Goal: Task Accomplishment & Management: Manage account settings

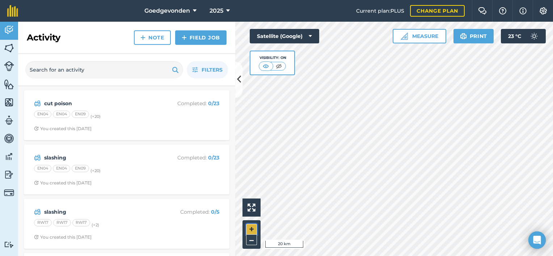
click at [254, 232] on button "+" at bounding box center [251, 229] width 11 height 11
click at [254, 230] on button "+" at bounding box center [251, 229] width 11 height 11
click at [438, 256] on html "Goedgevonden 2025 Current plan : PLUS Change plan Farm Chat Help Info Settings …" at bounding box center [276, 128] width 553 height 256
click at [253, 228] on button "+" at bounding box center [251, 229] width 11 height 11
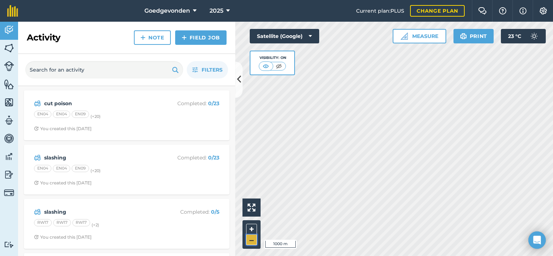
click at [256, 241] on button "–" at bounding box center [251, 240] width 11 height 11
click at [255, 229] on button "+" at bounding box center [251, 229] width 11 height 11
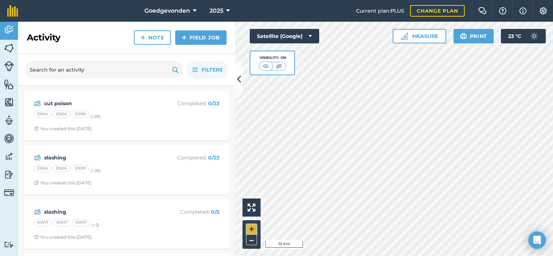
click at [249, 231] on button "+" at bounding box center [251, 229] width 11 height 11
click at [249, 227] on button "+" at bounding box center [251, 229] width 11 height 11
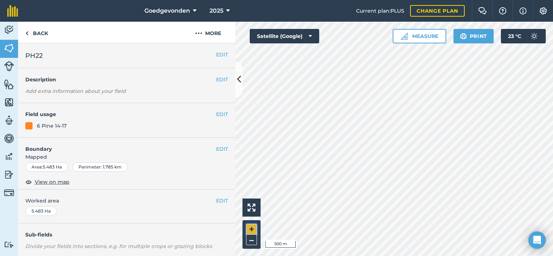
click at [252, 230] on button "+" at bounding box center [251, 229] width 11 height 11
click at [251, 243] on button "–" at bounding box center [251, 240] width 11 height 11
click at [253, 228] on button "+" at bounding box center [251, 229] width 11 height 11
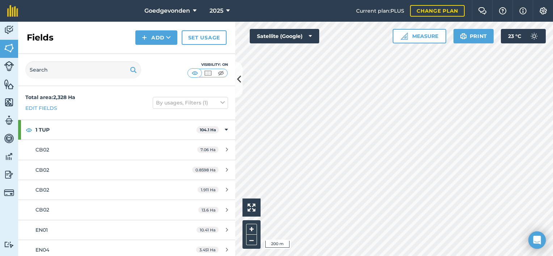
click at [207, 58] on div "Activity Fields Livestock Features Maps Team Vehicles Data Reporting Billing Tu…" at bounding box center [276, 139] width 553 height 235
click at [255, 243] on button "–" at bounding box center [251, 240] width 11 height 11
click at [252, 240] on button "–" at bounding box center [251, 240] width 11 height 11
click at [306, 38] on button "Satellite (Google)" at bounding box center [285, 36] width 70 height 14
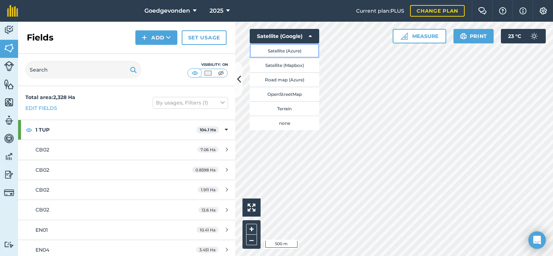
click at [297, 50] on button "Satellite (Azure)" at bounding box center [285, 50] width 70 height 14
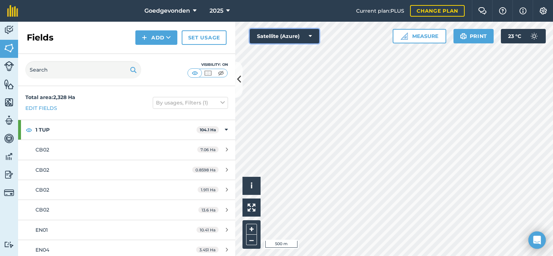
click at [309, 36] on icon at bounding box center [310, 36] width 3 height 7
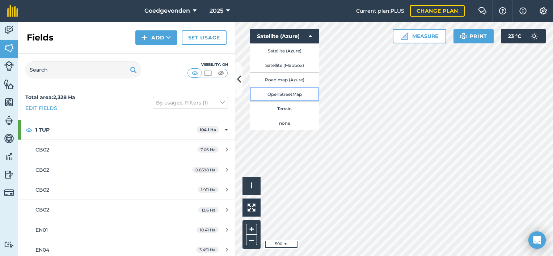
click at [279, 94] on button "OpenStreetMap" at bounding box center [285, 94] width 70 height 14
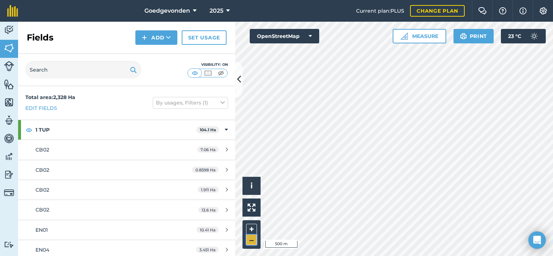
click at [248, 237] on button "–" at bounding box center [251, 240] width 11 height 11
click at [251, 227] on button "+" at bounding box center [251, 229] width 11 height 11
click at [251, 239] on button "–" at bounding box center [251, 240] width 11 height 11
click at [256, 239] on button "–" at bounding box center [251, 240] width 11 height 11
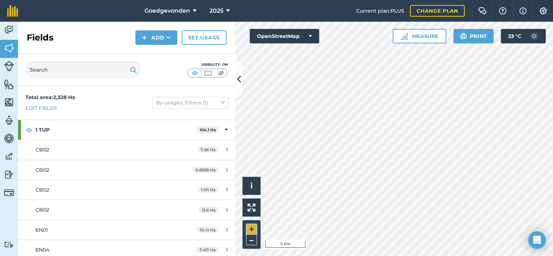
click at [253, 230] on button "+" at bounding box center [251, 229] width 11 height 11
click at [250, 226] on button "+" at bounding box center [251, 229] width 11 height 11
click at [237, 74] on icon at bounding box center [239, 80] width 4 height 13
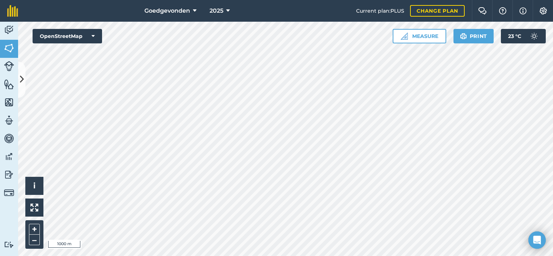
click at [40, 239] on div "+ –" at bounding box center [34, 235] width 18 height 29
click at [35, 243] on button "–" at bounding box center [34, 240] width 11 height 11
click at [37, 238] on button "–" at bounding box center [34, 240] width 11 height 11
click at [33, 225] on button "+" at bounding box center [34, 229] width 11 height 11
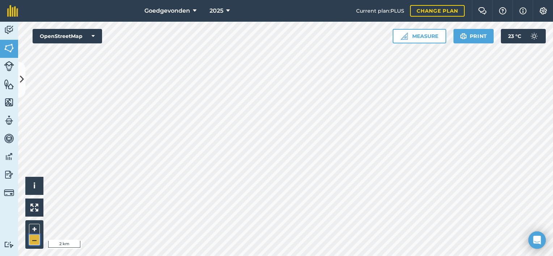
click at [33, 243] on button "–" at bounding box center [34, 240] width 11 height 11
click at [35, 228] on button "+" at bounding box center [34, 229] width 11 height 11
click at [38, 237] on button "–" at bounding box center [34, 240] width 11 height 11
click at [37, 229] on button "+" at bounding box center [34, 229] width 11 height 11
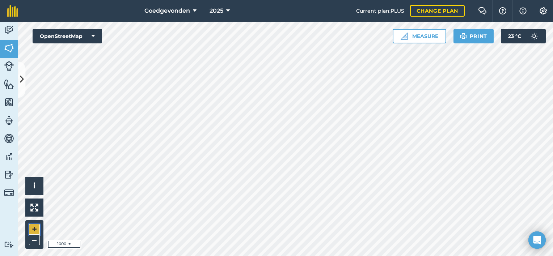
click at [37, 229] on button "+" at bounding box center [34, 229] width 11 height 11
click at [36, 239] on button "–" at bounding box center [34, 240] width 11 height 11
click at [35, 226] on button "+" at bounding box center [34, 229] width 11 height 11
click at [32, 243] on button "–" at bounding box center [34, 240] width 11 height 11
click at [36, 238] on button "–" at bounding box center [34, 240] width 11 height 11
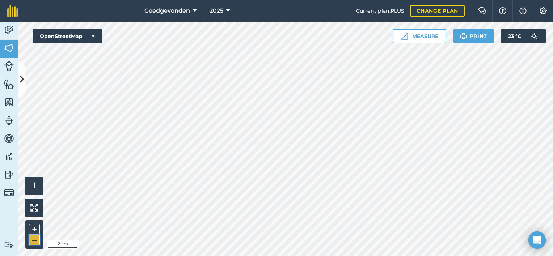
click at [36, 238] on button "–" at bounding box center [34, 240] width 11 height 11
click at [34, 228] on button "+" at bounding box center [34, 229] width 11 height 11
click at [34, 227] on button "+" at bounding box center [34, 229] width 11 height 11
click at [36, 230] on button "+" at bounding box center [34, 229] width 11 height 11
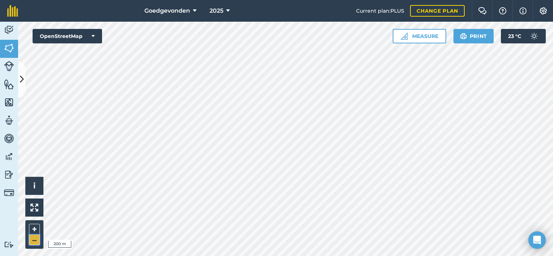
click at [32, 239] on button "–" at bounding box center [34, 240] width 11 height 11
click at [98, 38] on button "OpenStreetMap" at bounding box center [68, 36] width 70 height 14
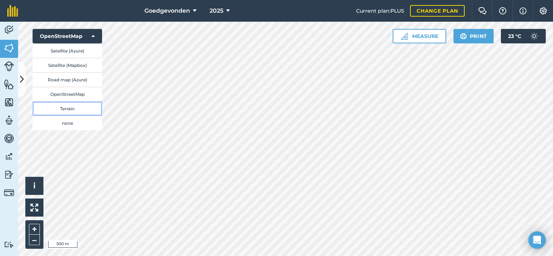
click at [82, 104] on button "Terrain" at bounding box center [68, 108] width 70 height 14
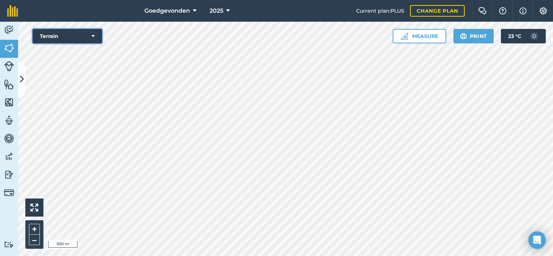
click at [92, 32] on button "Terrain" at bounding box center [68, 36] width 70 height 14
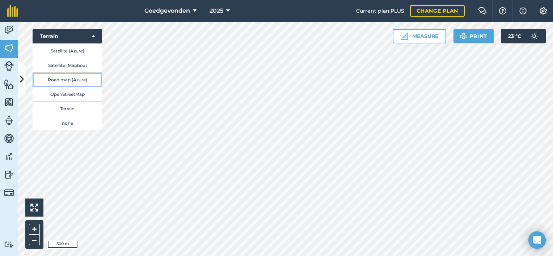
click at [66, 81] on button "Road map (Azure)" at bounding box center [68, 79] width 70 height 14
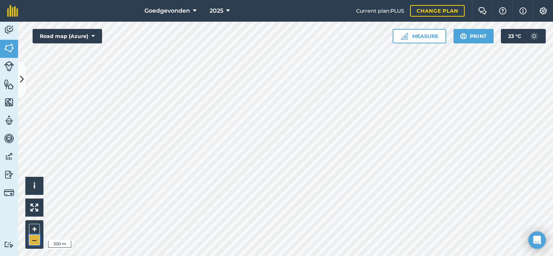
click at [38, 238] on button "–" at bounding box center [34, 240] width 11 height 11
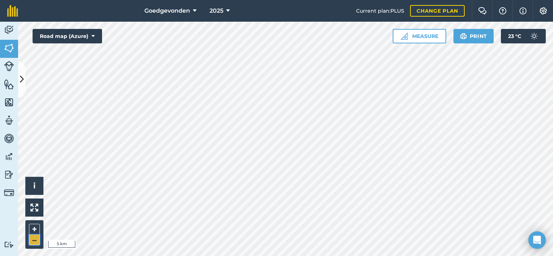
click at [38, 238] on button "–" at bounding box center [34, 240] width 11 height 11
click at [32, 228] on button "+" at bounding box center [34, 229] width 11 height 11
click at [31, 239] on button "–" at bounding box center [34, 240] width 11 height 11
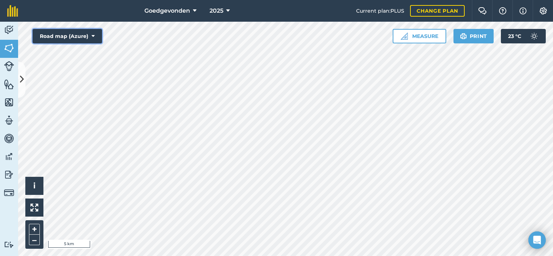
click at [91, 33] on button "Road map (Azure)" at bounding box center [68, 36] width 70 height 14
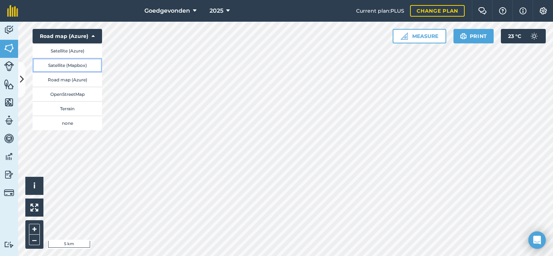
click at [71, 64] on button "Satellite (Mapbox)" at bounding box center [68, 65] width 70 height 14
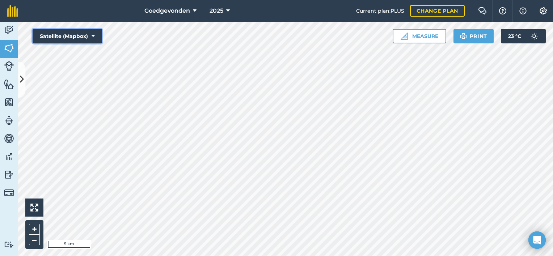
click at [92, 33] on icon at bounding box center [93, 36] width 3 height 7
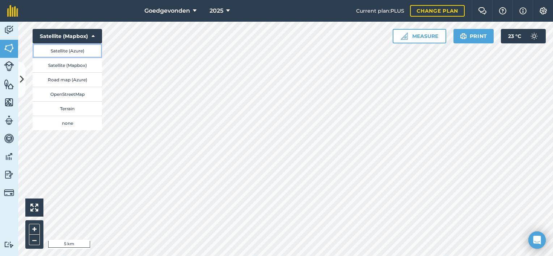
click at [83, 51] on button "Satellite (Azure)" at bounding box center [68, 50] width 70 height 14
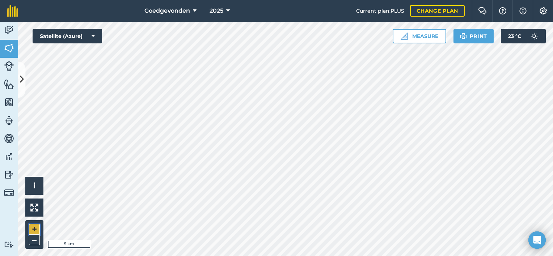
click at [34, 233] on button "+" at bounding box center [34, 229] width 11 height 11
click at [35, 243] on button "–" at bounding box center [34, 240] width 11 height 11
click at [36, 230] on button "+" at bounding box center [34, 229] width 11 height 11
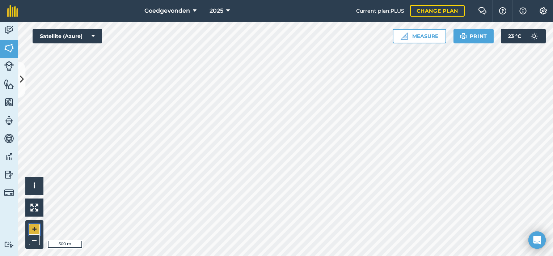
click at [36, 230] on button "+" at bounding box center [34, 229] width 11 height 11
click at [19, 81] on button at bounding box center [21, 80] width 7 height 36
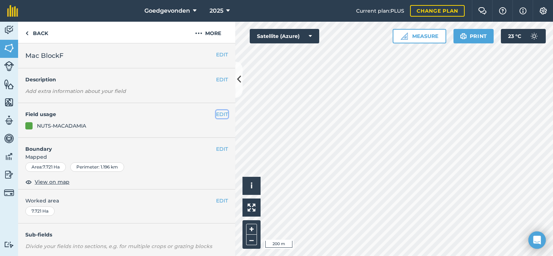
click at [218, 113] on button "EDIT" at bounding box center [222, 114] width 12 height 8
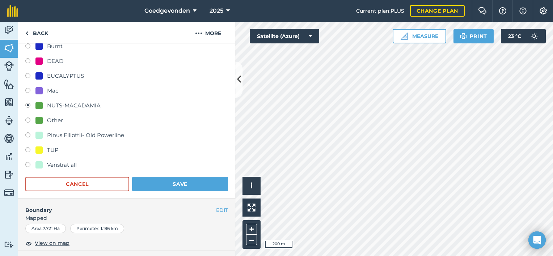
scroll to position [249, 0]
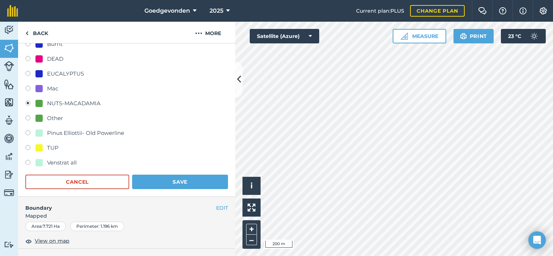
click at [41, 89] on div at bounding box center [38, 88] width 7 height 7
radio input "true"
radio input "false"
click at [146, 181] on button "Save" at bounding box center [180, 182] width 96 height 14
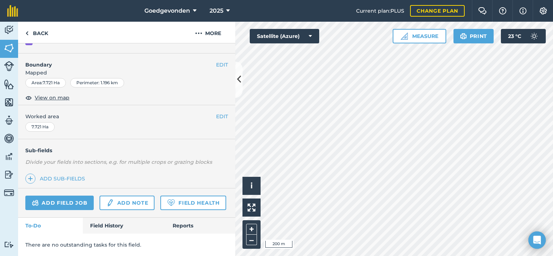
scroll to position [104, 0]
click at [255, 238] on button "–" at bounding box center [251, 240] width 11 height 11
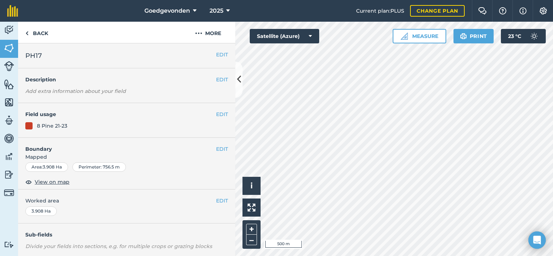
click at [210, 113] on h4 "Field usage" at bounding box center [120, 114] width 191 height 8
click at [216, 113] on button "EDIT" at bounding box center [222, 114] width 12 height 8
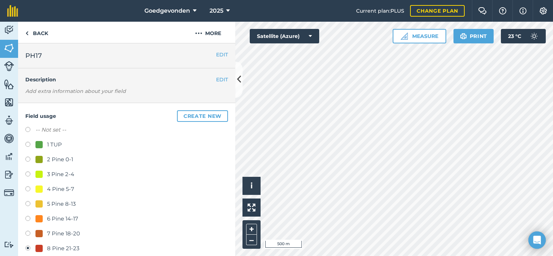
click at [29, 143] on label at bounding box center [30, 145] width 10 height 7
radio input "true"
radio input "false"
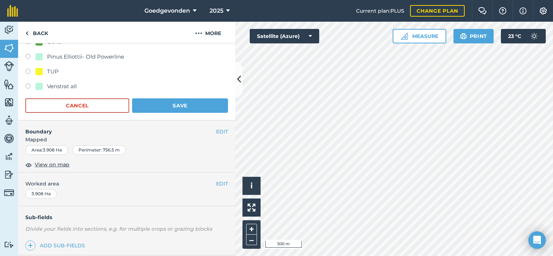
scroll to position [326, 0]
click at [196, 107] on button "Save" at bounding box center [180, 105] width 96 height 14
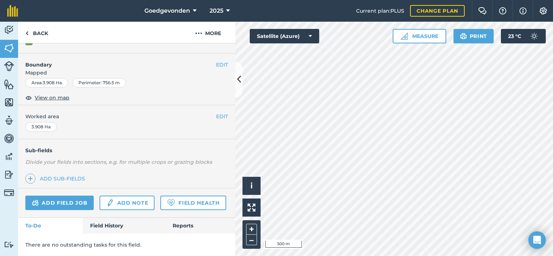
scroll to position [104, 0]
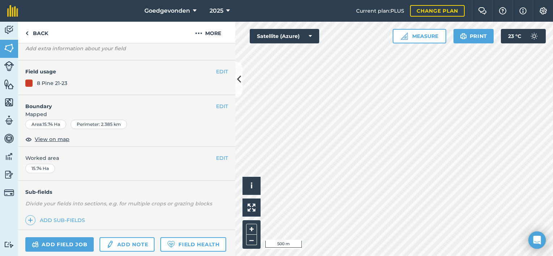
scroll to position [42, 0]
click at [217, 71] on button "EDIT" at bounding box center [222, 72] width 12 height 8
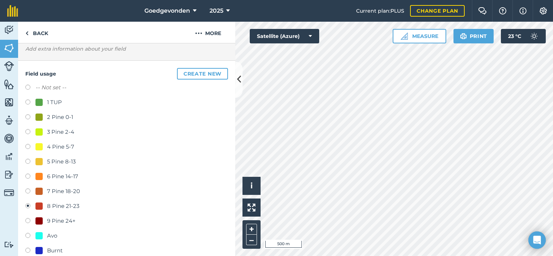
click at [28, 102] on label at bounding box center [30, 103] width 10 height 7
radio input "true"
radio input "false"
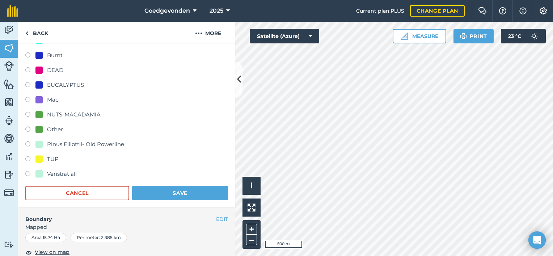
scroll to position [255, 0]
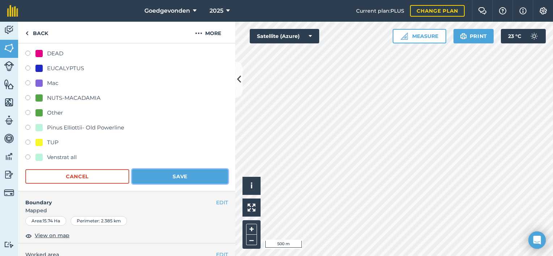
click at [168, 174] on button "Save" at bounding box center [180, 176] width 96 height 14
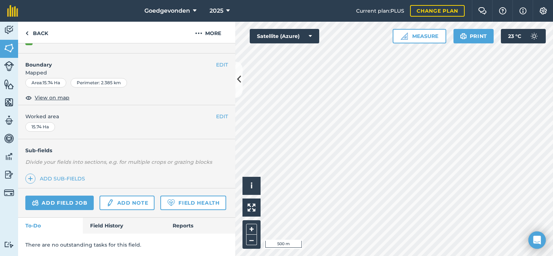
scroll to position [104, 0]
click at [252, 243] on button "–" at bounding box center [251, 240] width 11 height 11
click at [251, 226] on button "+" at bounding box center [251, 229] width 11 height 11
click at [254, 230] on button "+" at bounding box center [251, 229] width 11 height 11
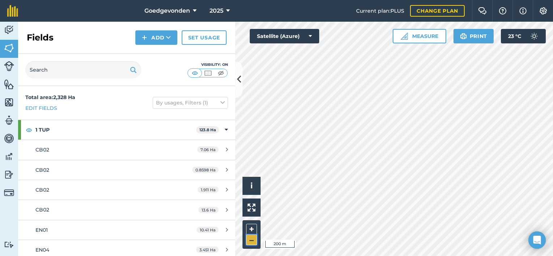
click at [253, 240] on button "–" at bounding box center [251, 240] width 11 height 11
click at [254, 227] on button "+" at bounding box center [251, 229] width 11 height 11
click at [461, 256] on html "Goedgevonden 2025 Current plan : PLUS Change plan Farm Chat Help Info Settings …" at bounding box center [276, 128] width 553 height 256
click at [251, 243] on button "–" at bounding box center [251, 240] width 11 height 11
click at [253, 231] on button "+" at bounding box center [251, 229] width 11 height 11
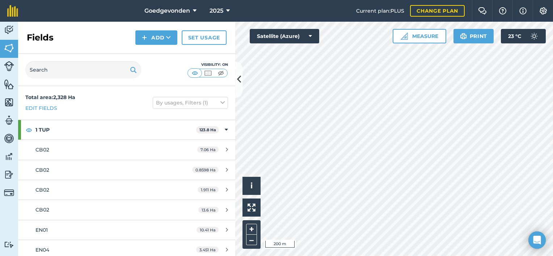
click at [251, 223] on div "+ –" at bounding box center [252, 235] width 18 height 29
click at [253, 227] on button "+" at bounding box center [251, 229] width 11 height 11
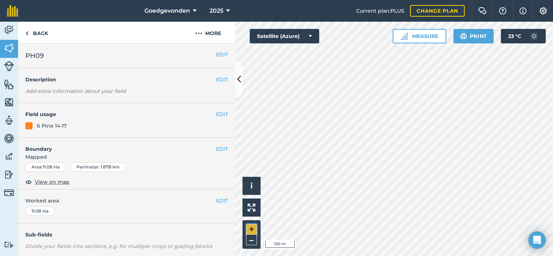
click at [251, 229] on button "+" at bounding box center [251, 229] width 11 height 11
click at [251, 243] on button "–" at bounding box center [251, 240] width 11 height 11
click at [240, 88] on button at bounding box center [238, 80] width 7 height 36
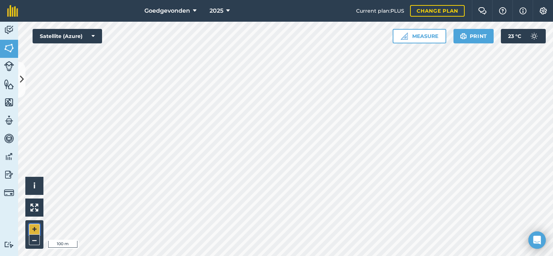
click at [33, 228] on button "+" at bounding box center [34, 229] width 11 height 11
click at [263, 0] on html "Goedgevonden 2025 Current plan : PLUS Change plan Farm Chat Help Info Settings …" at bounding box center [276, 128] width 553 height 256
click at [34, 239] on button "–" at bounding box center [34, 240] width 11 height 11
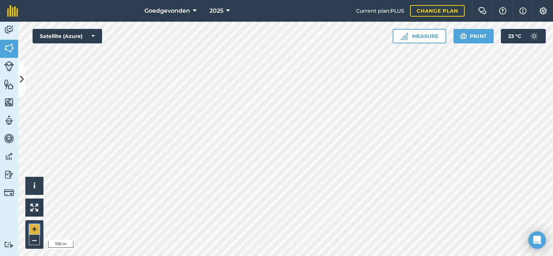
click at [36, 230] on button "+" at bounding box center [34, 229] width 11 height 11
click at [33, 244] on button "–" at bounding box center [34, 240] width 11 height 11
click at [34, 237] on button "–" at bounding box center [34, 240] width 11 height 11
click at [39, 227] on div "+ –" at bounding box center [34, 235] width 18 height 29
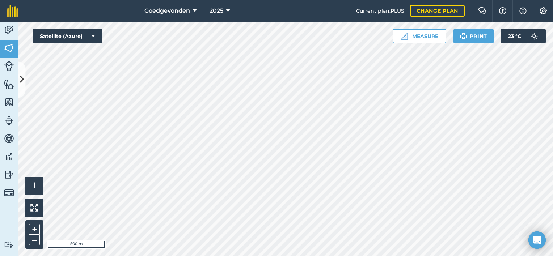
click at [39, 227] on div "+ –" at bounding box center [34, 235] width 18 height 29
click at [32, 227] on button "+" at bounding box center [34, 229] width 11 height 11
click at [35, 242] on button "–" at bounding box center [34, 240] width 11 height 11
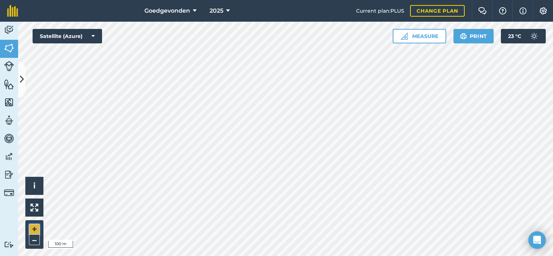
click at [29, 230] on button "+" at bounding box center [34, 229] width 11 height 11
click at [32, 242] on button "–" at bounding box center [34, 240] width 11 height 11
click at [33, 228] on button "+" at bounding box center [34, 229] width 11 height 11
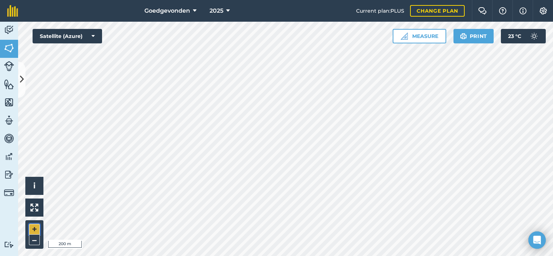
click at [37, 231] on button "+" at bounding box center [34, 229] width 11 height 11
click at [34, 239] on button "–" at bounding box center [34, 240] width 11 height 11
click at [35, 239] on button "–" at bounding box center [34, 240] width 11 height 11
click at [30, 227] on button "+" at bounding box center [34, 229] width 11 height 11
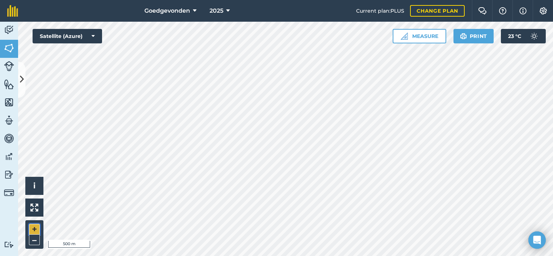
click at [30, 227] on button "+" at bounding box center [34, 229] width 11 height 11
click at [37, 239] on button "–" at bounding box center [34, 240] width 11 height 11
click at [34, 228] on button "+" at bounding box center [34, 229] width 11 height 11
click at [33, 241] on button "–" at bounding box center [34, 240] width 11 height 11
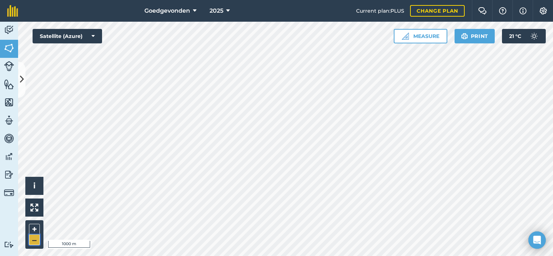
click at [33, 241] on button "–" at bounding box center [34, 240] width 11 height 11
click at [33, 227] on button "+" at bounding box center [34, 229] width 11 height 11
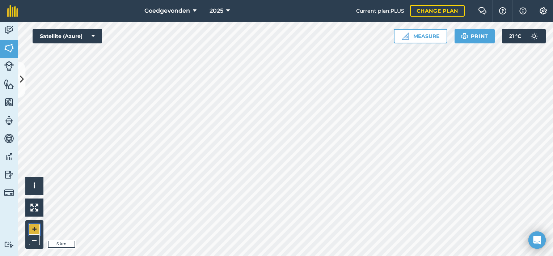
click at [33, 227] on button "+" at bounding box center [34, 229] width 11 height 11
click at [34, 241] on button "–" at bounding box center [34, 240] width 11 height 11
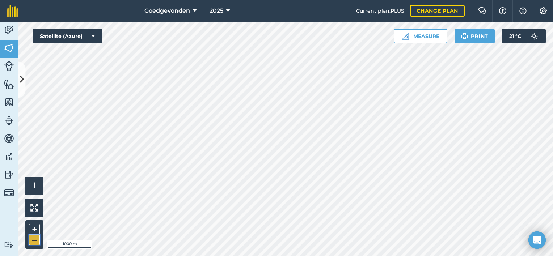
click at [34, 241] on button "–" at bounding box center [34, 240] width 11 height 11
click at [34, 227] on button "+" at bounding box center [34, 229] width 11 height 11
click at [34, 241] on button "–" at bounding box center [34, 240] width 11 height 11
